Goal: Task Accomplishment & Management: Manage account settings

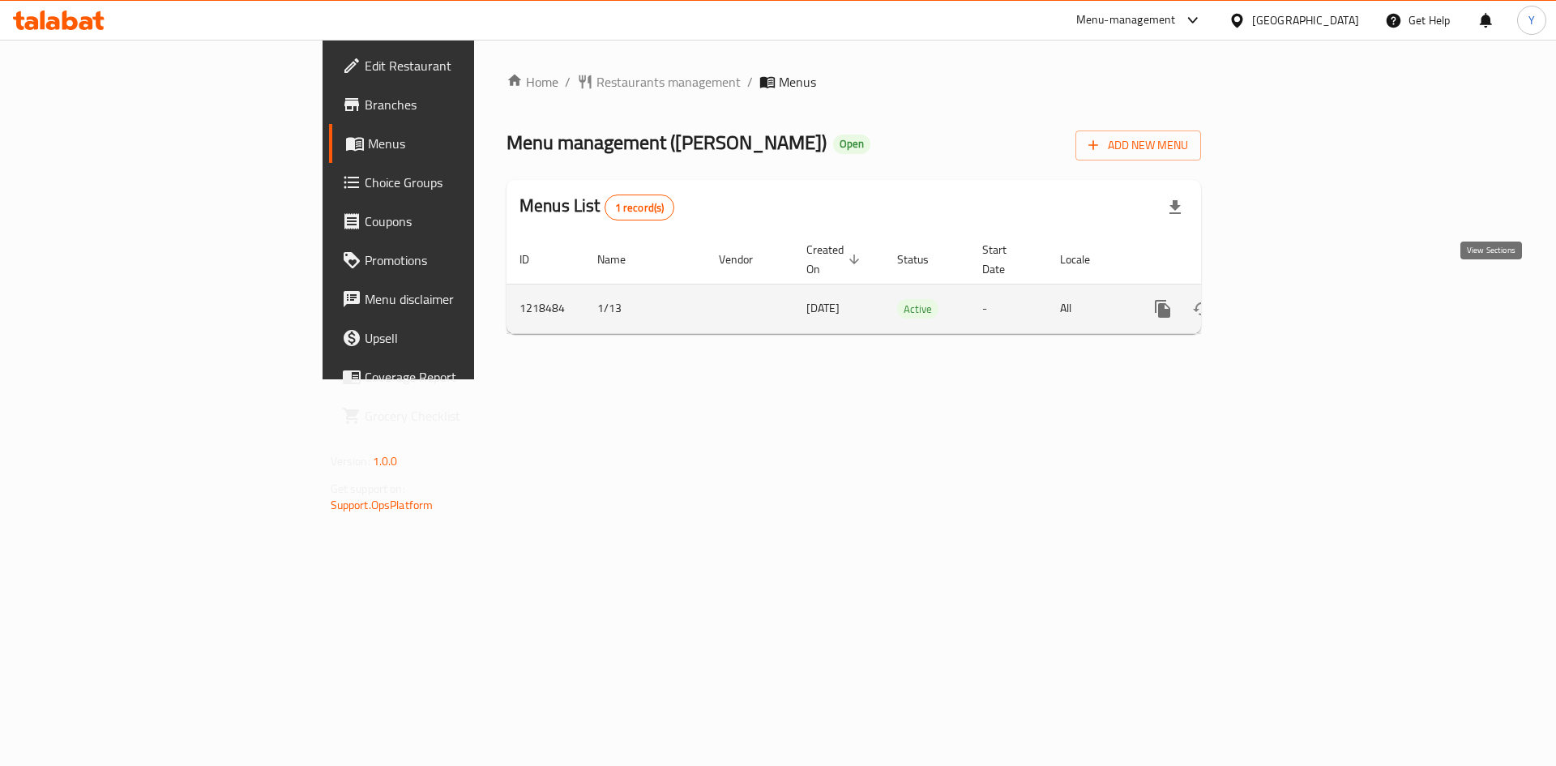
click at [1299, 289] on link "enhanced table" at bounding box center [1279, 308] width 39 height 39
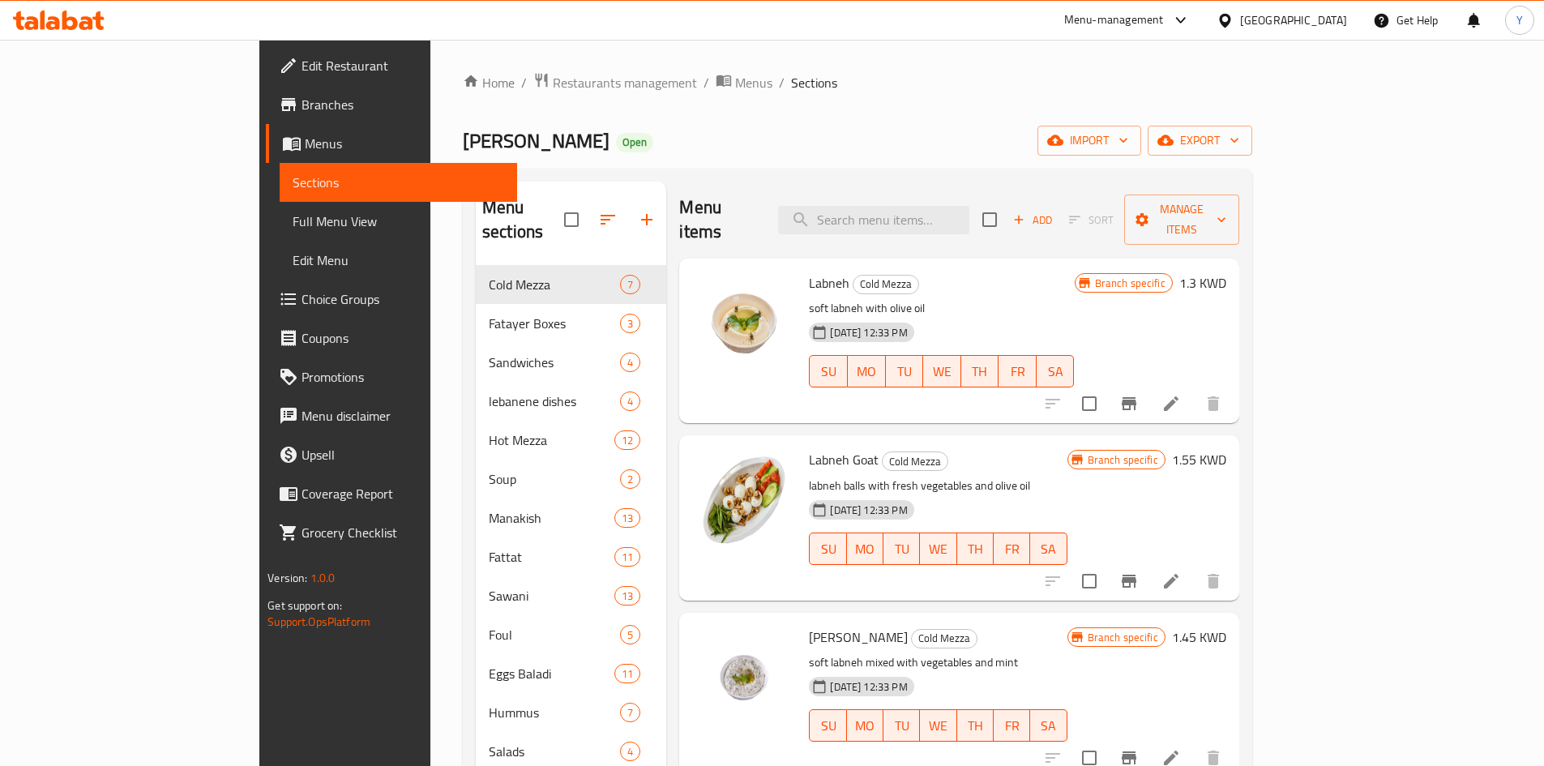
click at [968, 222] on div "Menu items Add Sort Manage items" at bounding box center [958, 220] width 559 height 77
click at [969, 206] on input "search" at bounding box center [873, 220] width 191 height 28
paste input "Rice Shayriya"
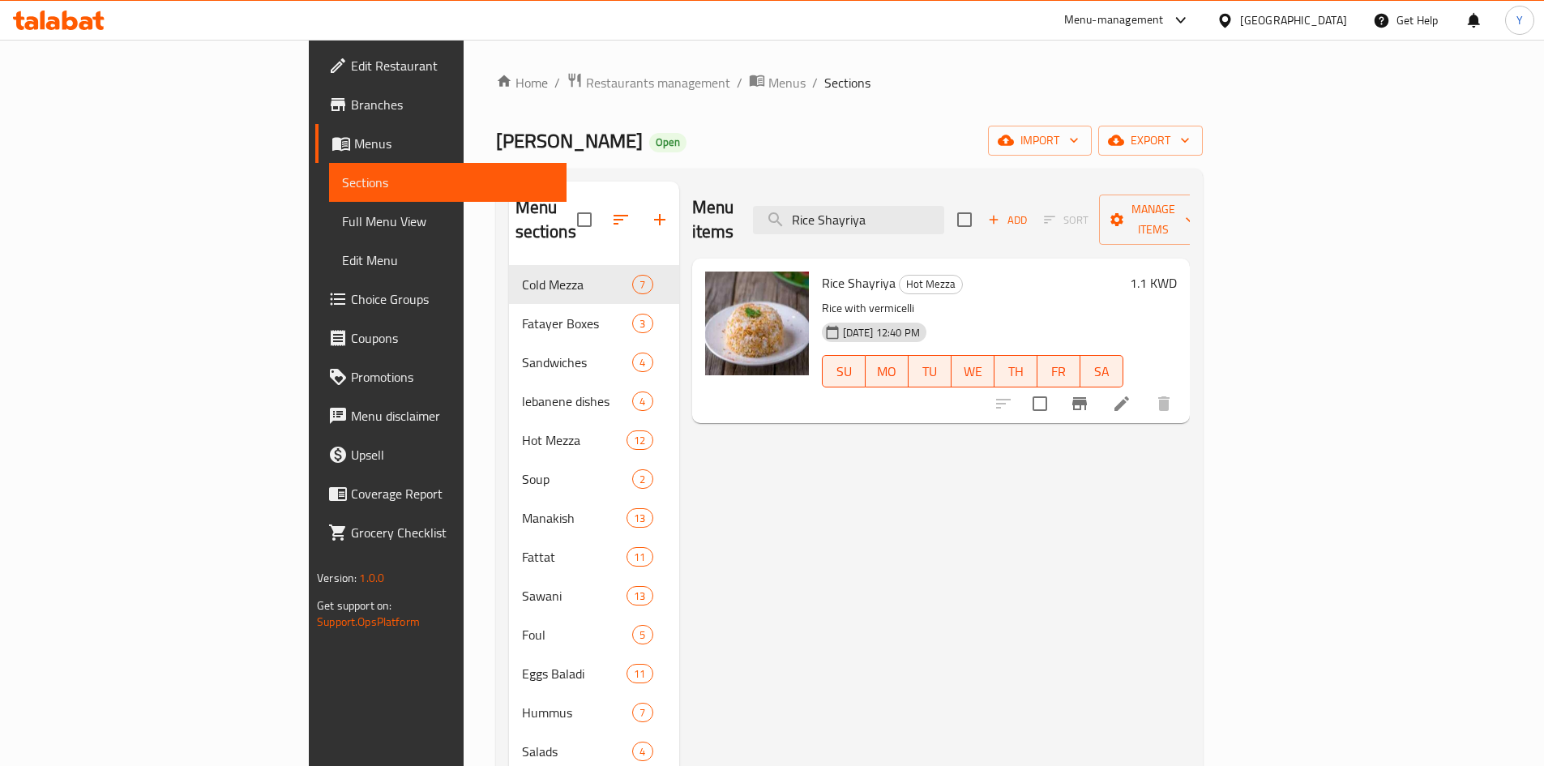
type input "Rice Shayriya"
click at [1132, 394] on icon at bounding box center [1121, 403] width 19 height 19
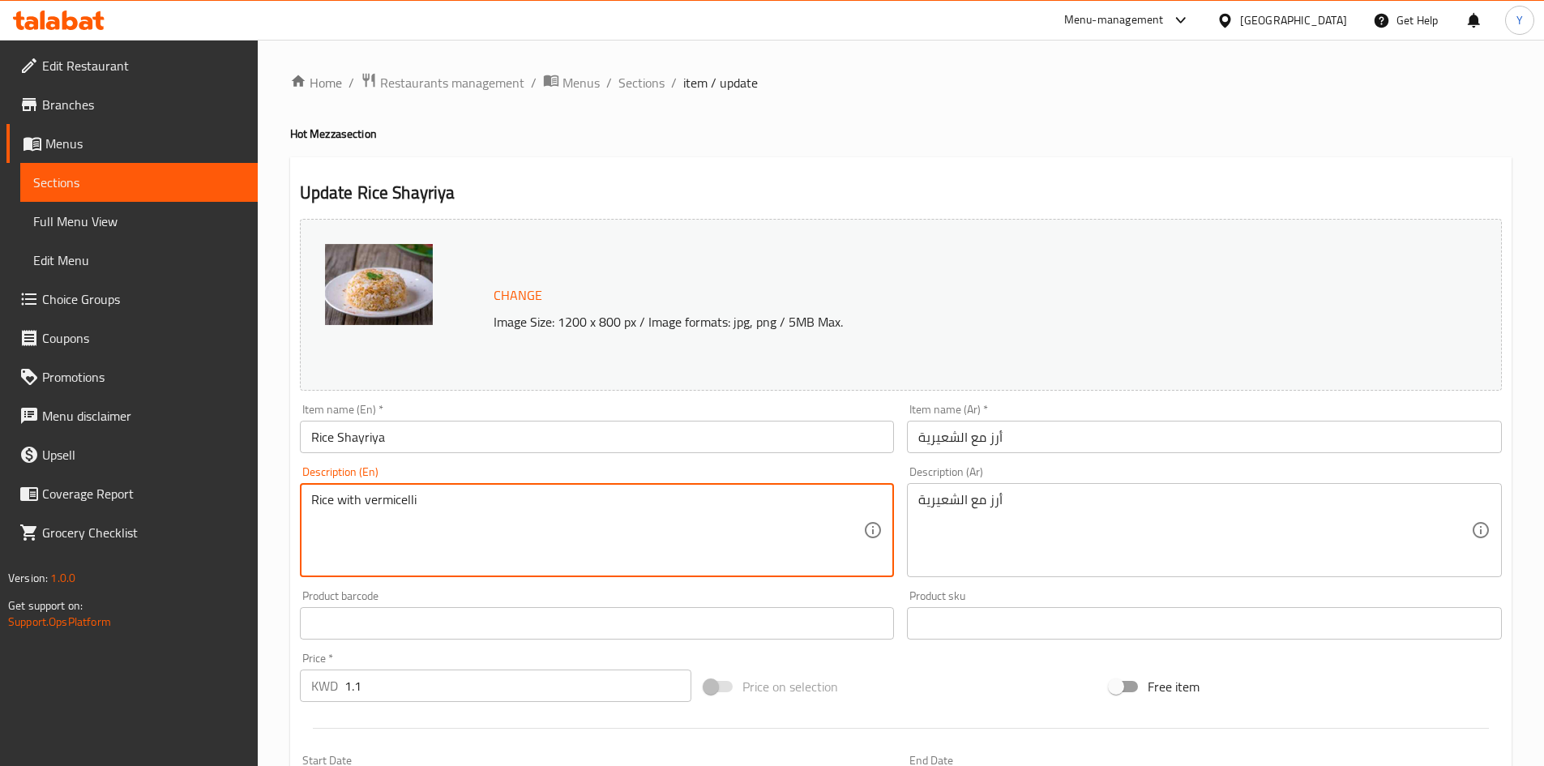
click at [389, 497] on textarea "Rice with vermicelli" at bounding box center [587, 530] width 553 height 77
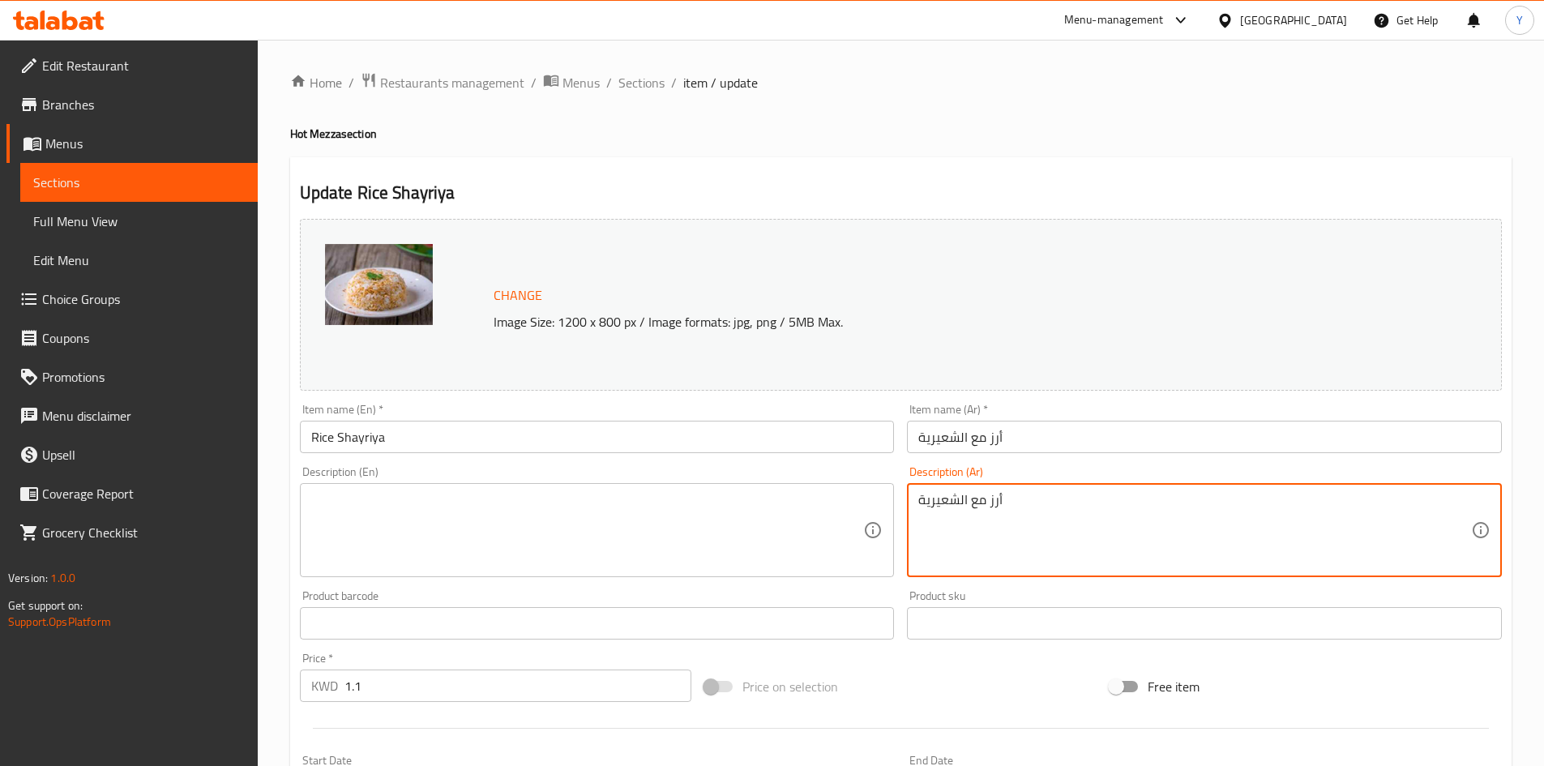
click at [974, 511] on textarea "أرز مع الشعيرية" at bounding box center [1194, 530] width 553 height 77
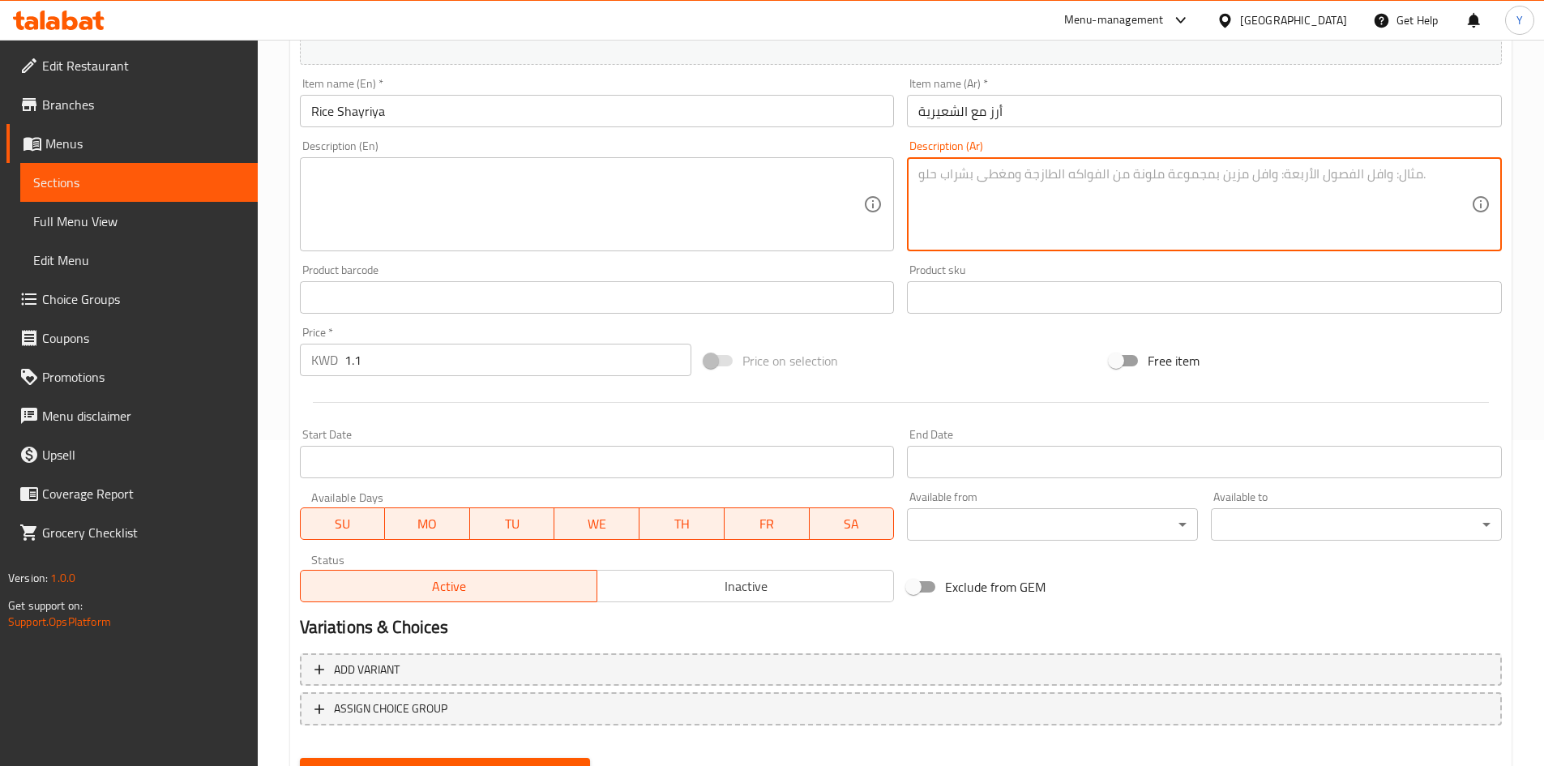
scroll to position [241, 0]
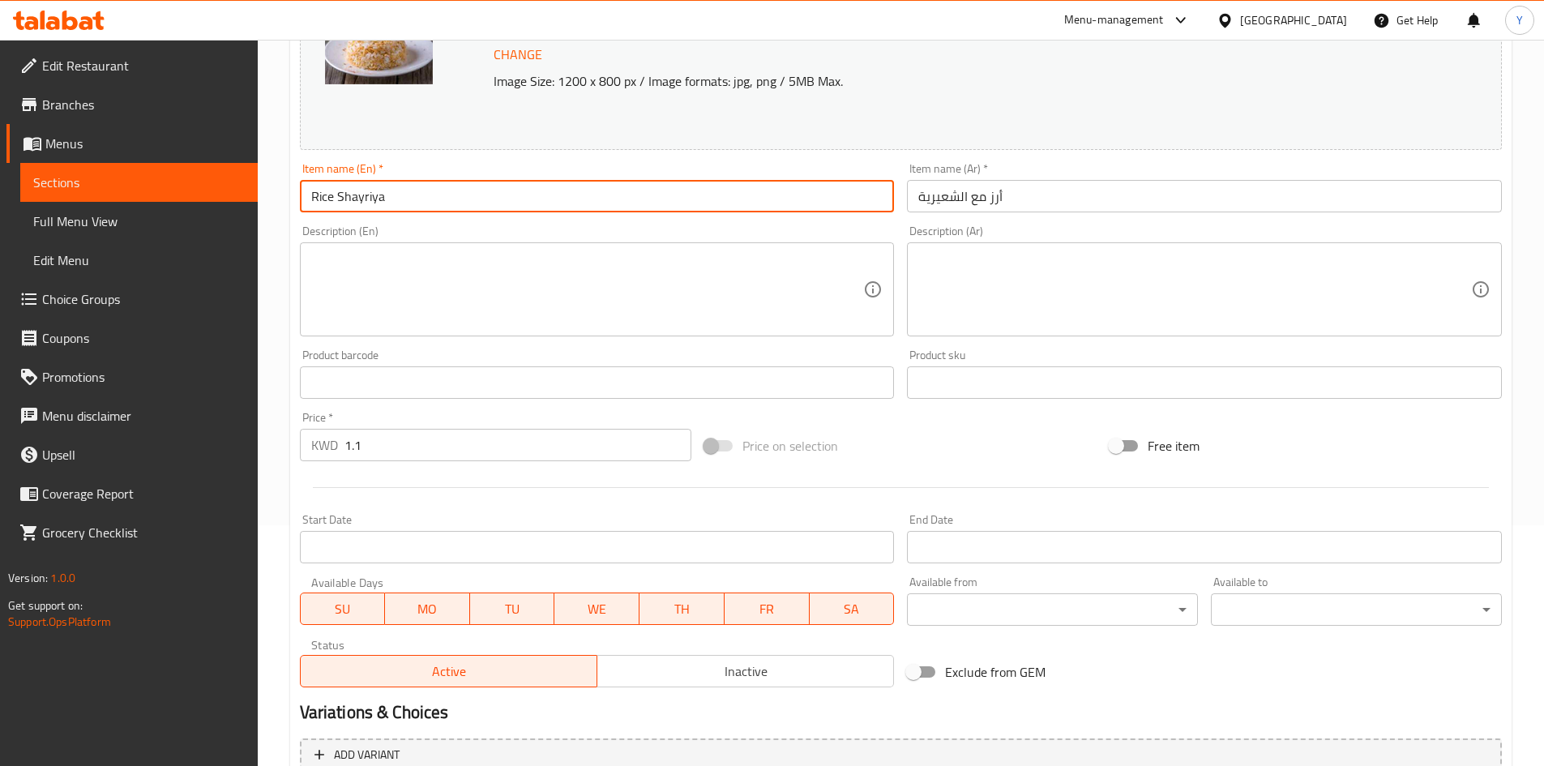
click at [339, 202] on input "Rice Shayriya" at bounding box center [597, 196] width 595 height 32
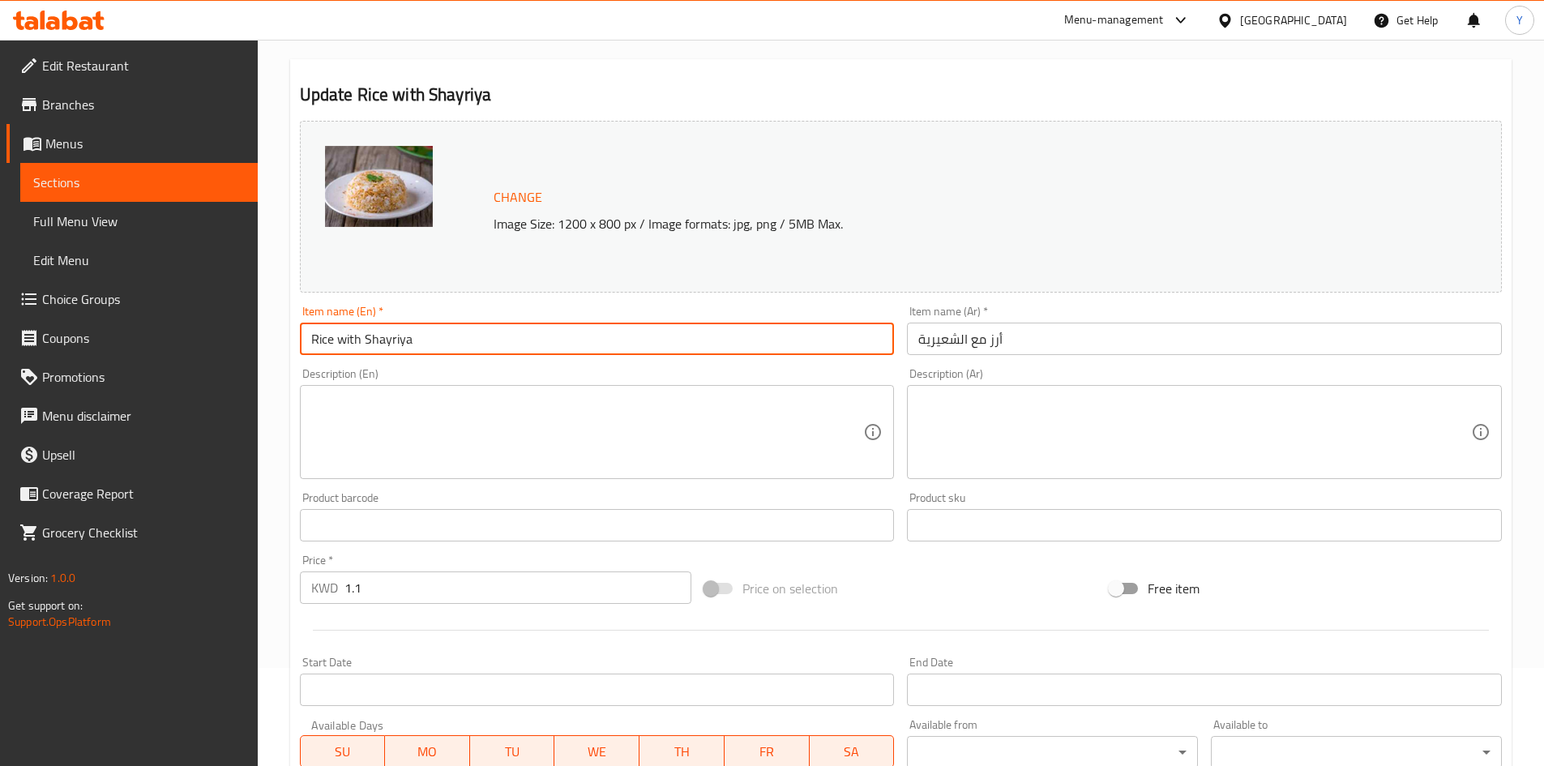
scroll to position [79, 0]
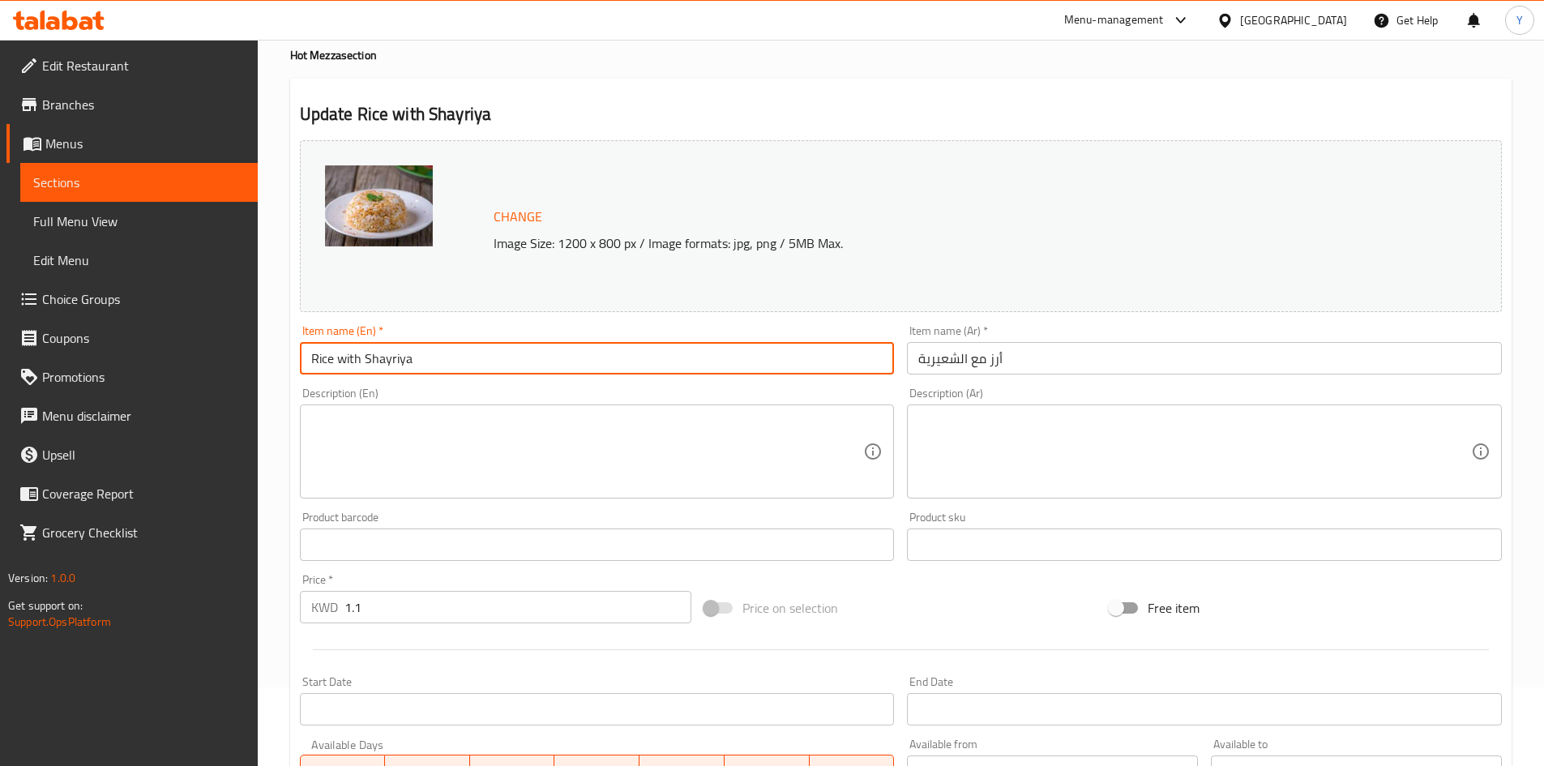
click at [402, 359] on input "Rice with Shayriya" at bounding box center [597, 358] width 595 height 32
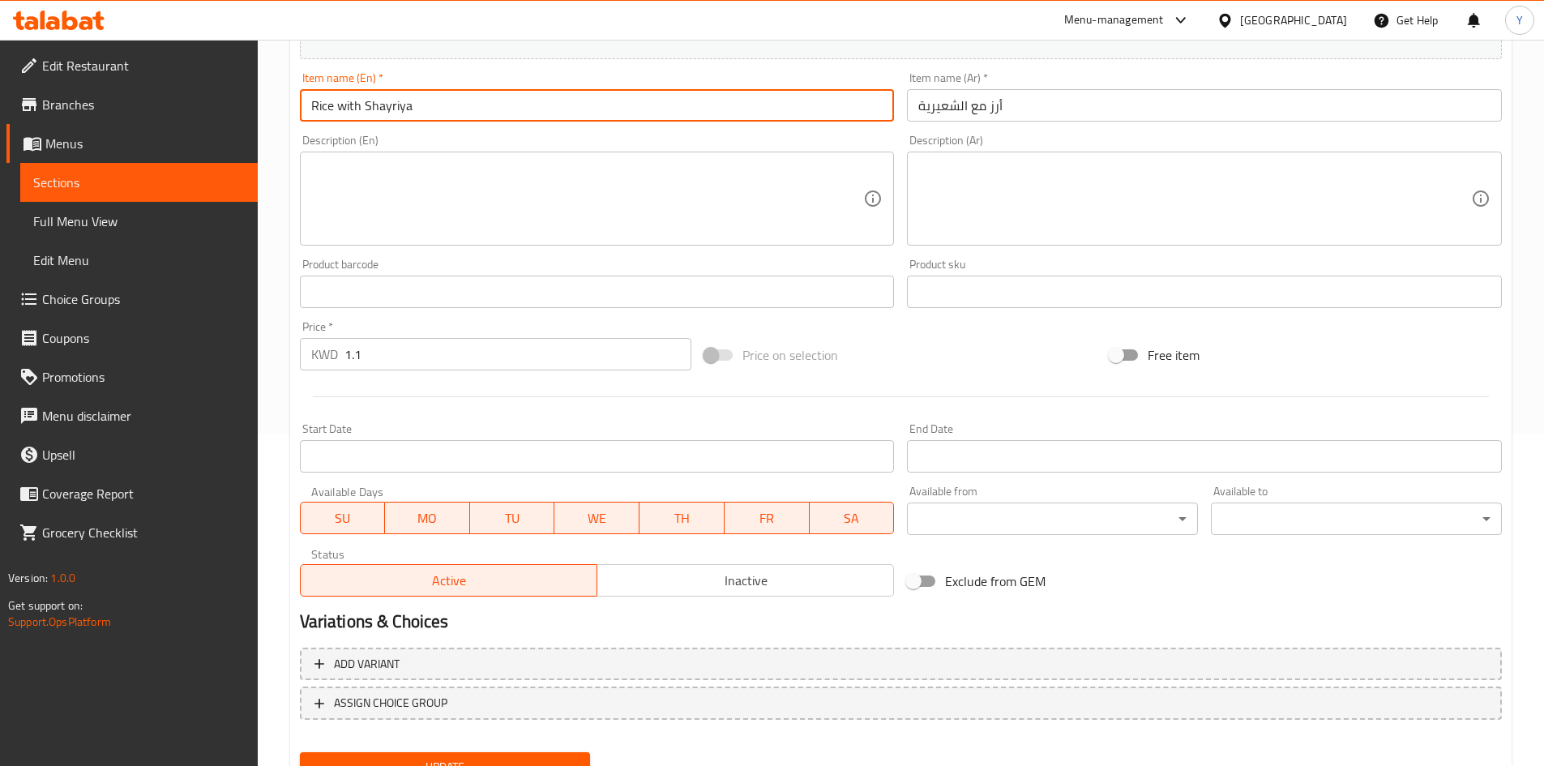
scroll to position [403, 0]
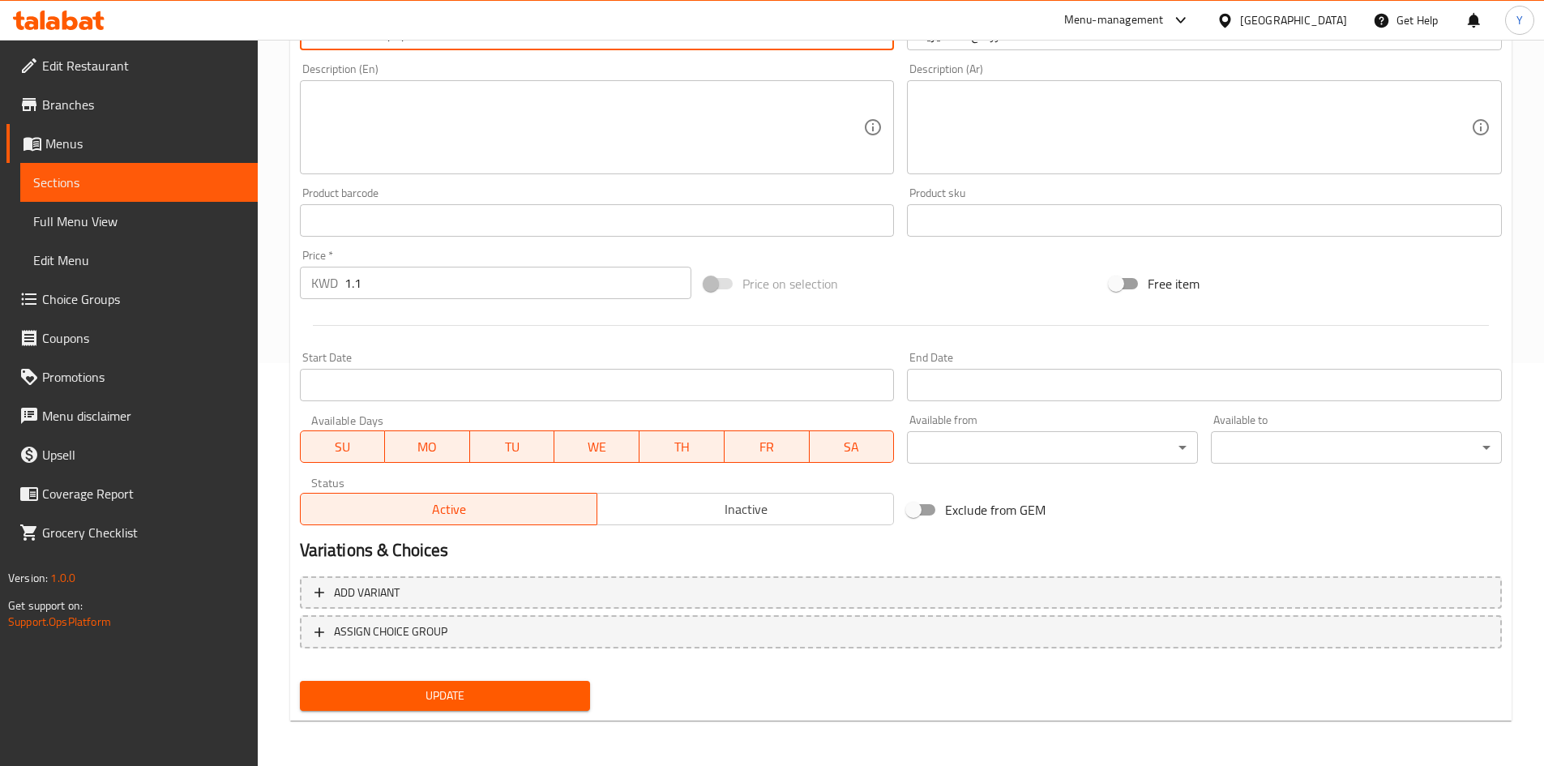
type input "Rice with Shayriya"
click at [460, 691] on span "Update" at bounding box center [445, 696] width 265 height 20
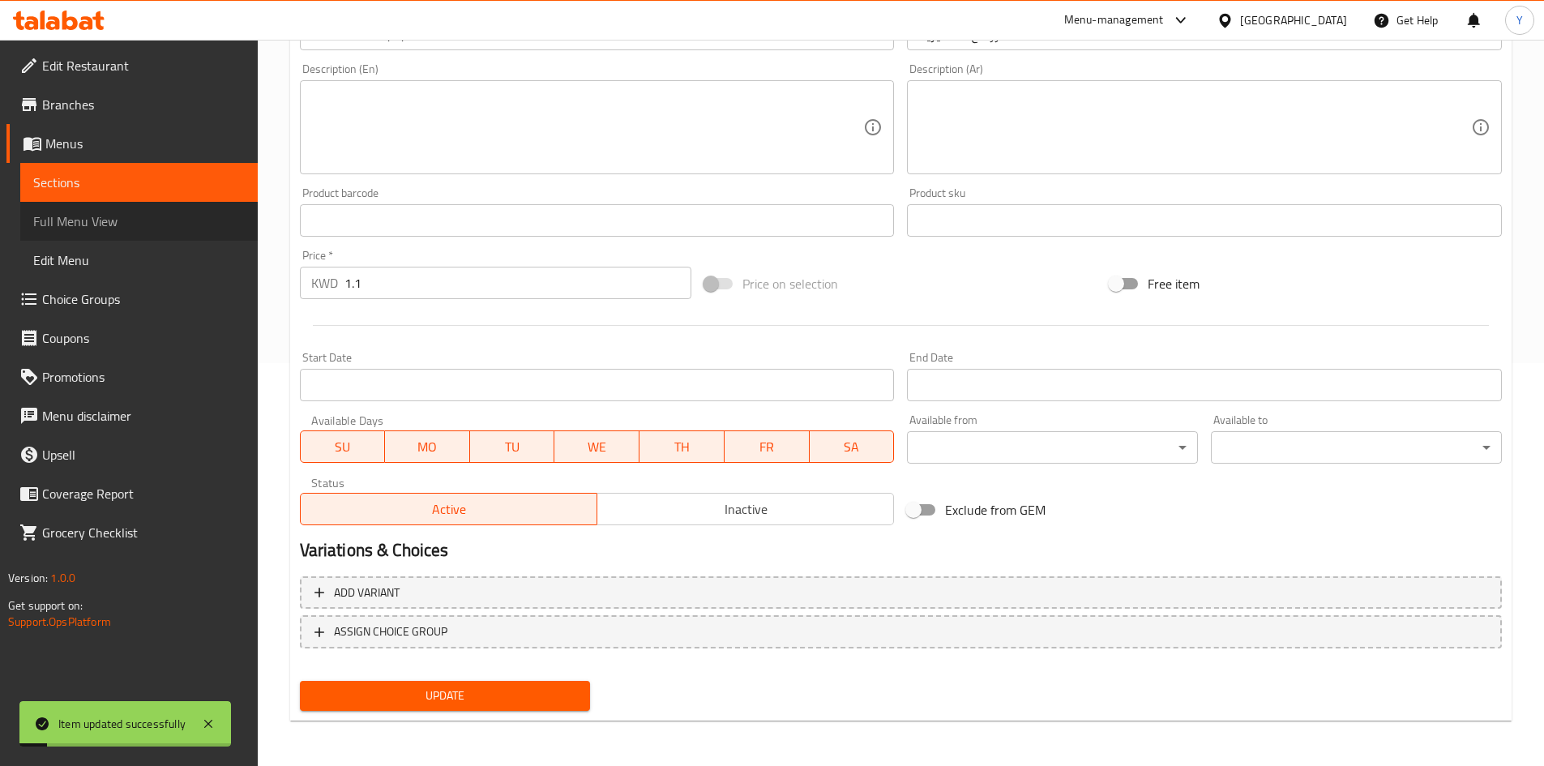
click at [126, 226] on span "Full Menu View" at bounding box center [139, 221] width 212 height 19
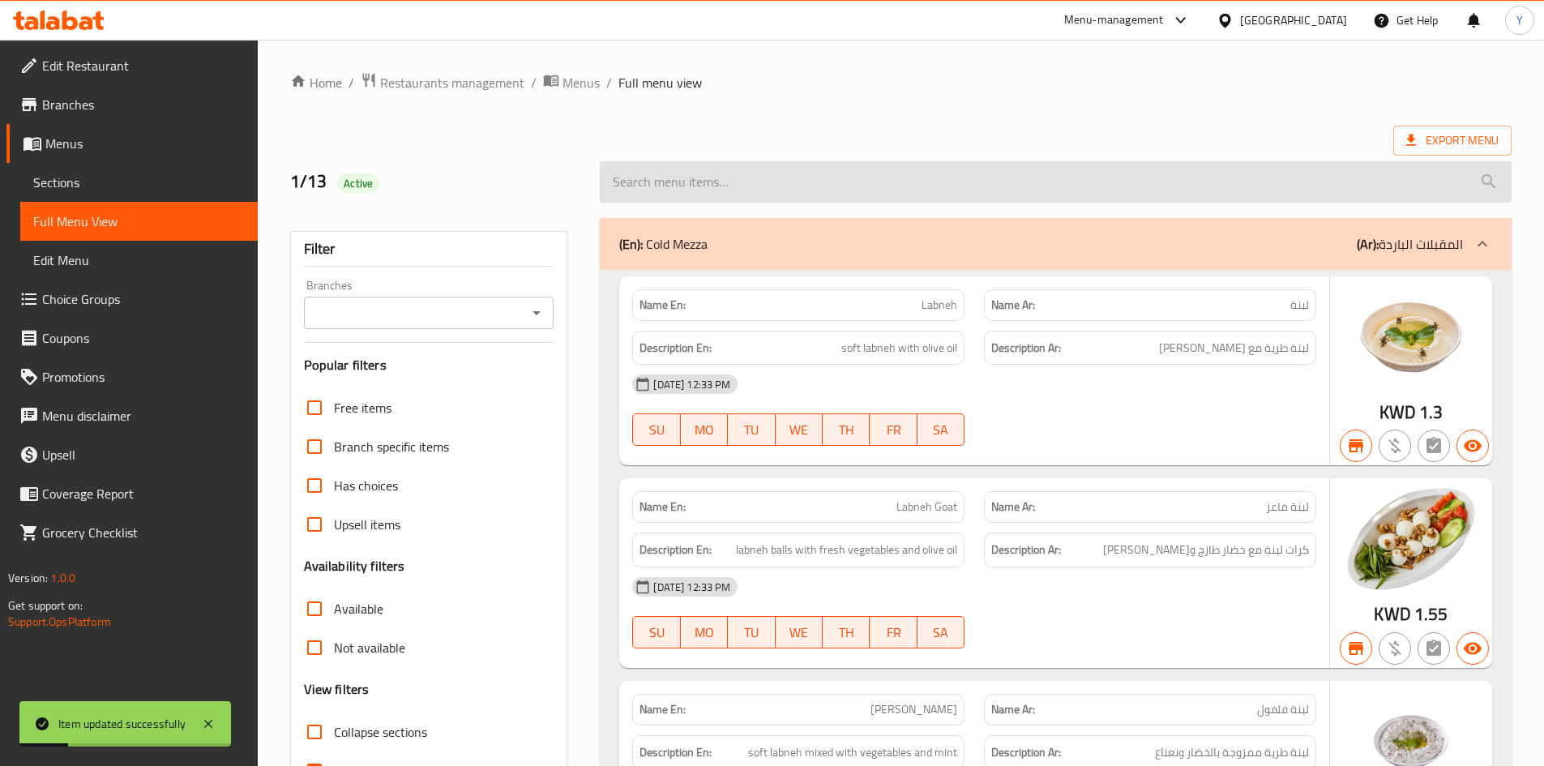
click at [777, 188] on input "search" at bounding box center [1056, 181] width 912 height 41
paste input "Rice with Shayriya"
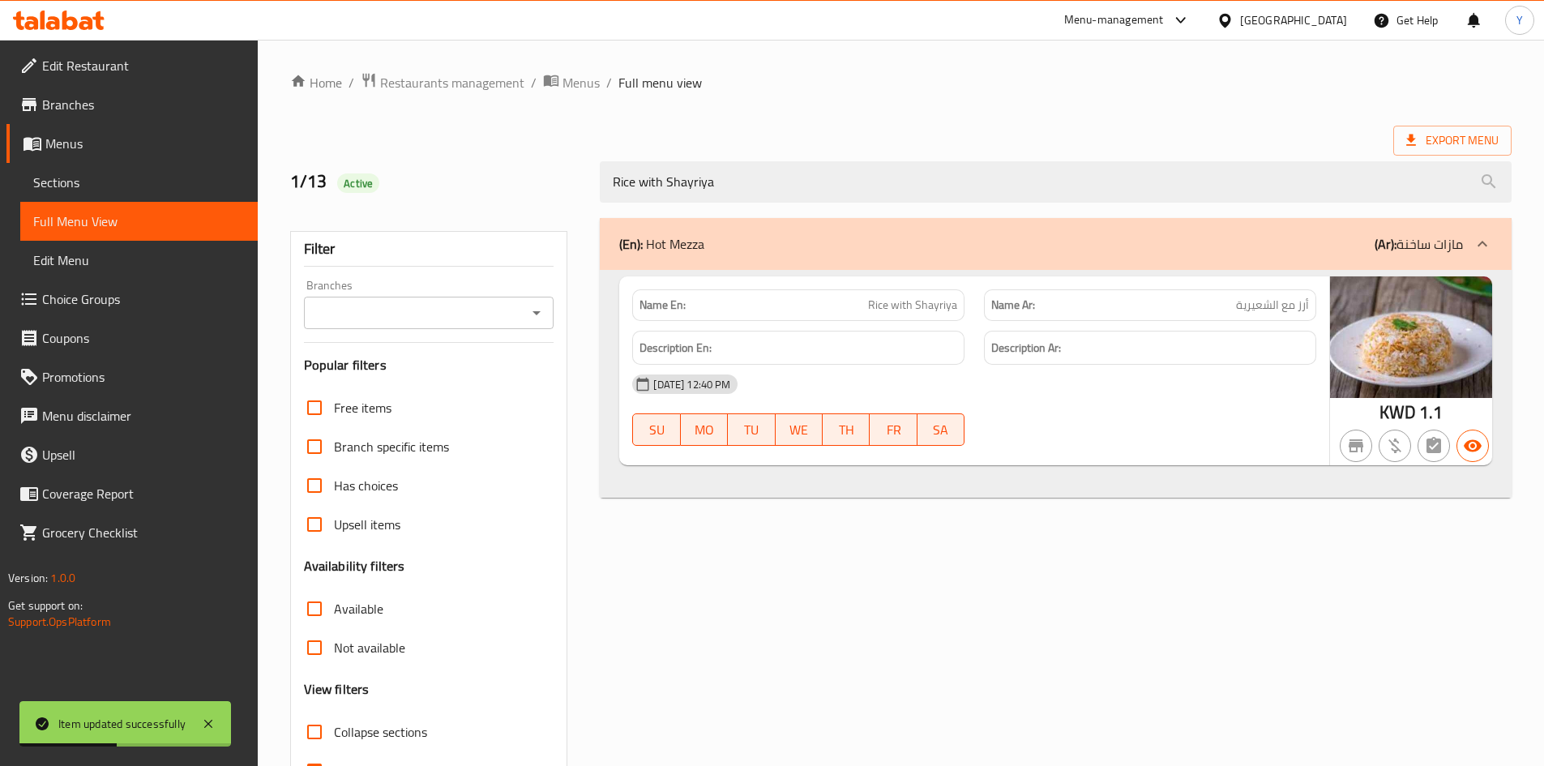
type input "Rice with Shayriya"
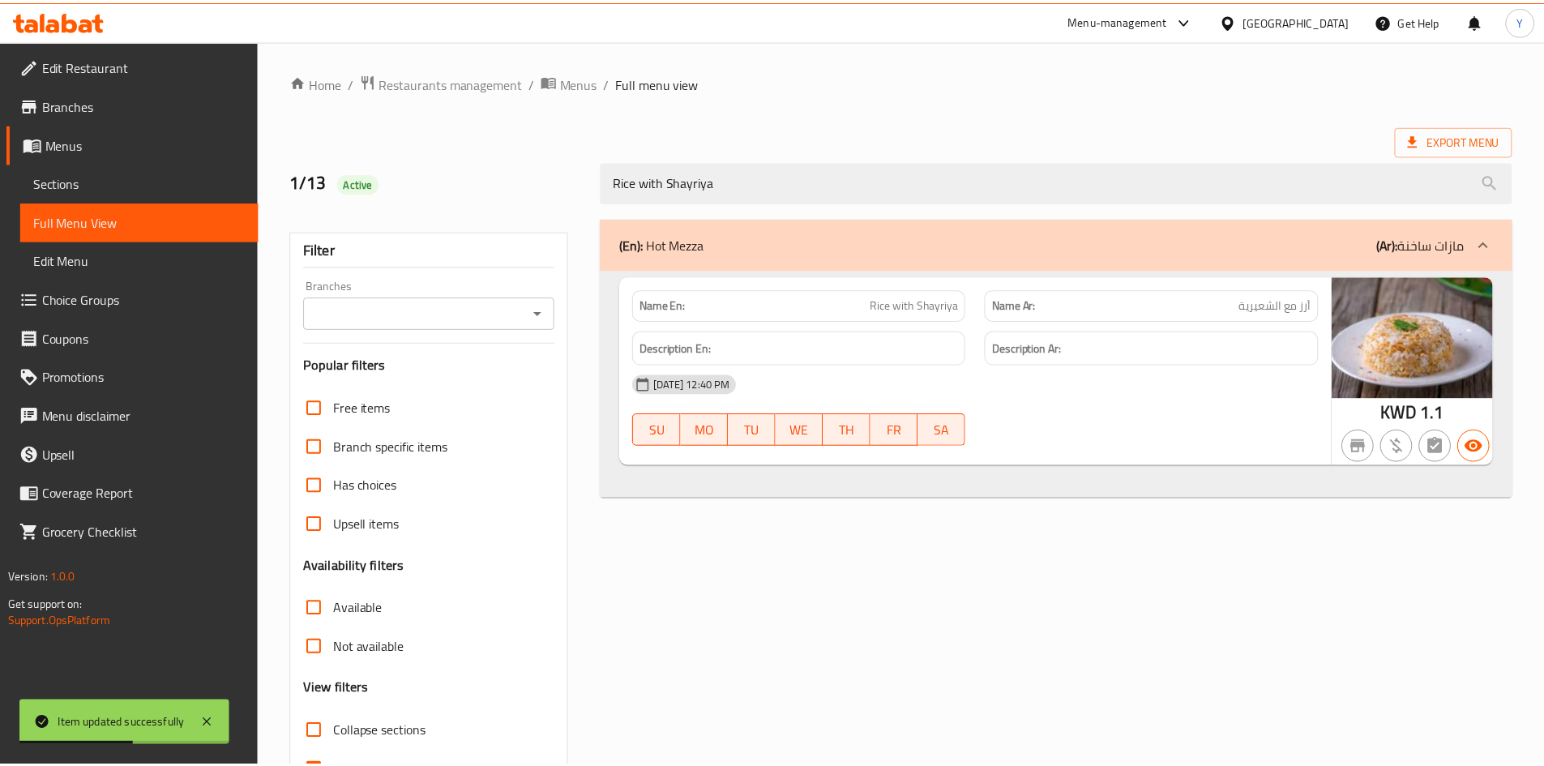
scroll to position [96, 0]
